Goal: Complete application form

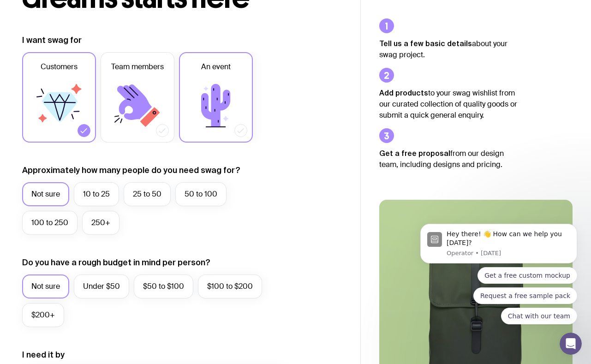
click at [221, 91] on icon at bounding box center [215, 105] width 55 height 55
click at [0, 0] on input "An event" at bounding box center [0, 0] width 0 height 0
click at [102, 221] on label "250+" at bounding box center [100, 223] width 37 height 24
click at [0, 0] on input "250+" at bounding box center [0, 0] width 0 height 0
click at [99, 287] on label "Under $50" at bounding box center [101, 287] width 55 height 24
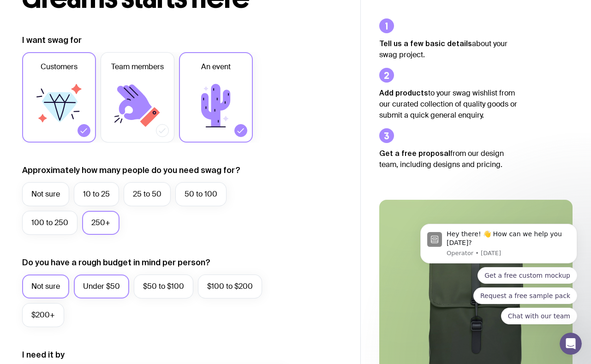
click at [0, 0] on input "Under $50" at bounding box center [0, 0] width 0 height 0
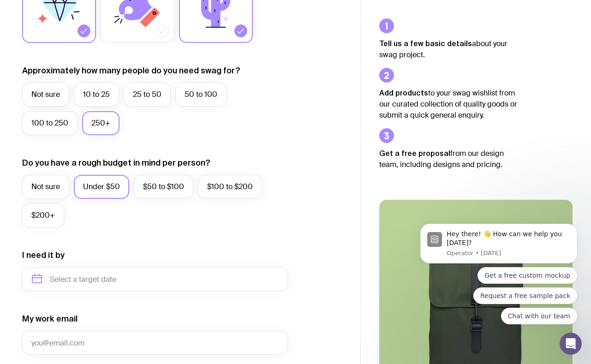
scroll to position [209, 0]
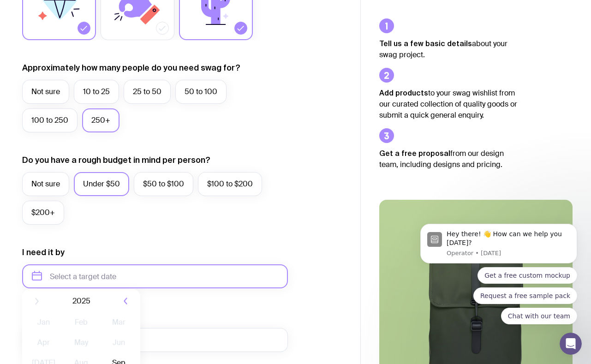
click at [95, 279] on input "text" at bounding box center [155, 276] width 266 height 24
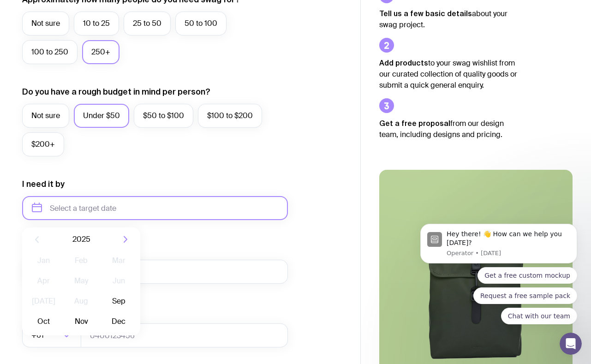
scroll to position [286, 0]
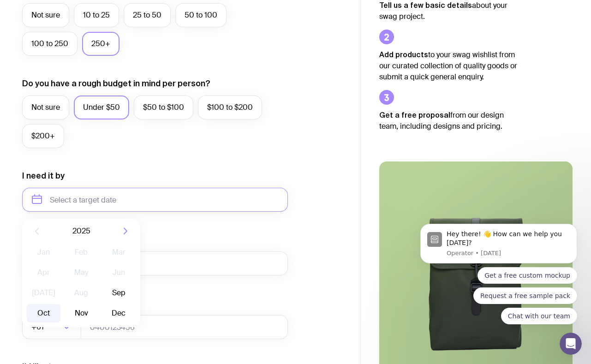
click at [64, 307] on button "Oct" at bounding box center [81, 313] width 34 height 18
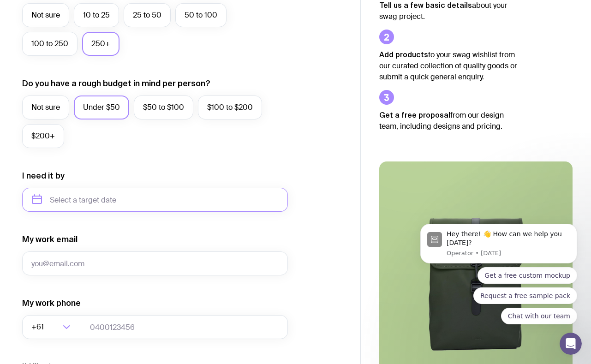
type input "[DATE]"
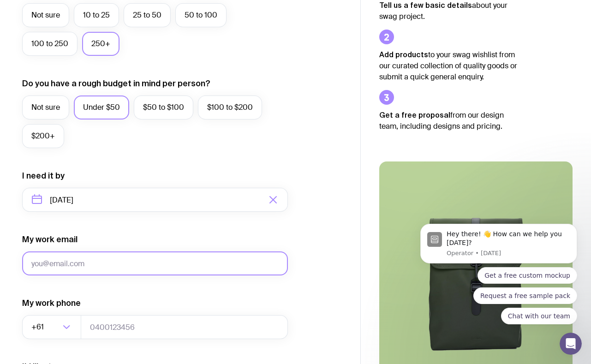
click at [72, 266] on input "My work email" at bounding box center [155, 263] width 266 height 24
type input "[EMAIL_ADDRESS][DOMAIN_NAME]"
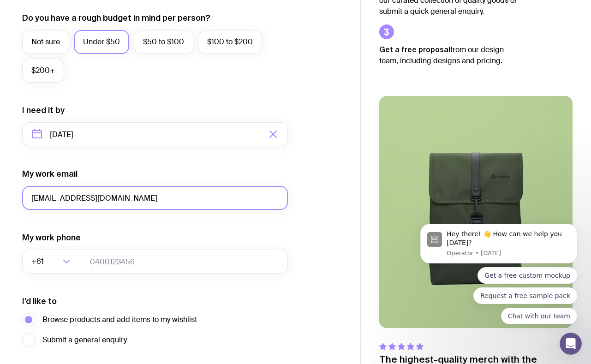
scroll to position [356, 0]
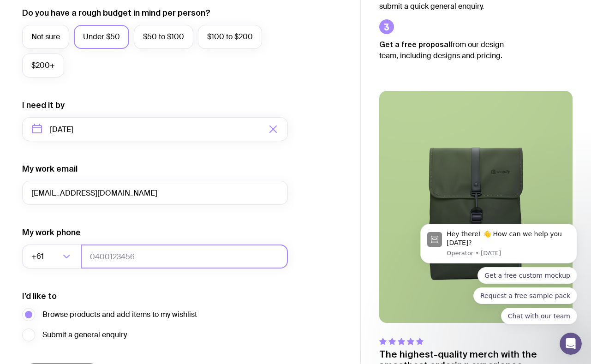
click at [98, 255] on input "tel" at bounding box center [184, 257] width 207 height 24
type input "431902333"
click at [100, 286] on form "I want swag for Customers Team members An event Approximately how many people d…" at bounding box center [155, 86] width 266 height 603
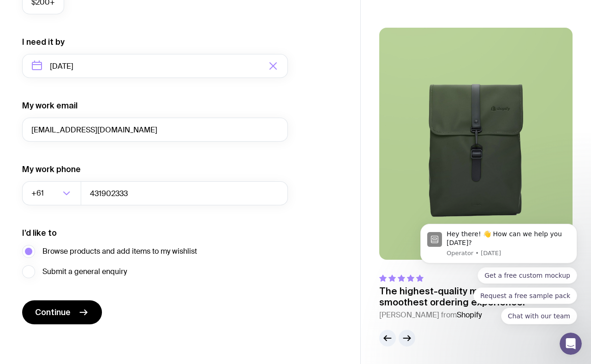
scroll to position [420, 0]
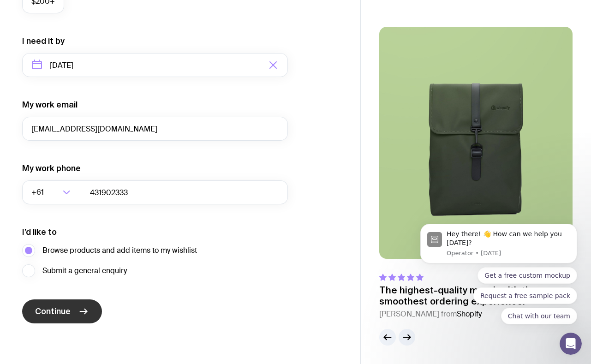
click at [78, 311] on icon "submit" at bounding box center [83, 311] width 11 height 11
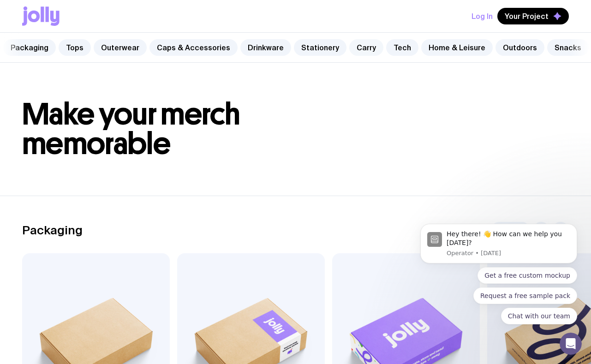
click at [353, 51] on link "Carry" at bounding box center [366, 47] width 34 height 17
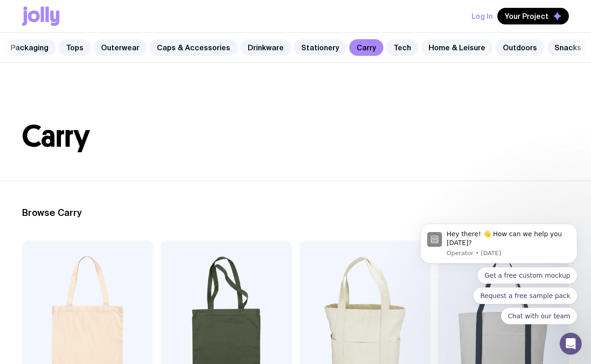
click at [440, 49] on link "Home & Leisure" at bounding box center [457, 47] width 72 height 17
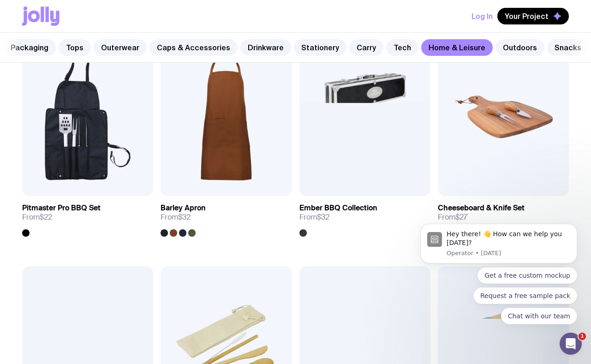
scroll to position [632, 0]
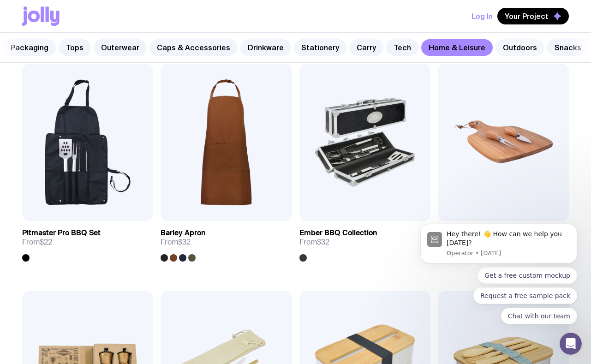
click at [498, 45] on link "Outdoors" at bounding box center [520, 47] width 49 height 17
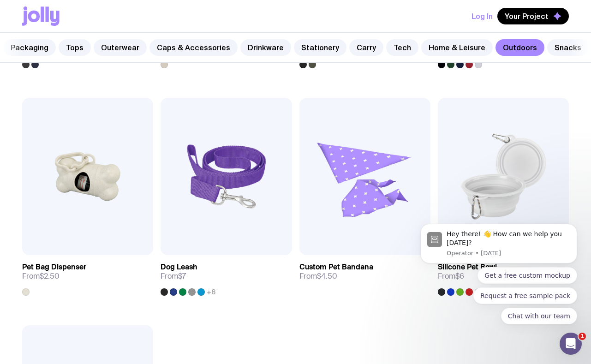
scroll to position [1111, 0]
